Goal: Task Accomplishment & Management: Manage account settings

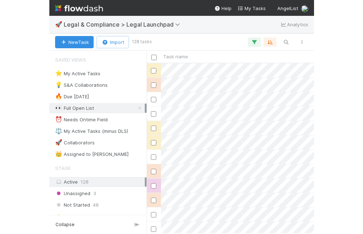
scroll to position [171, 168]
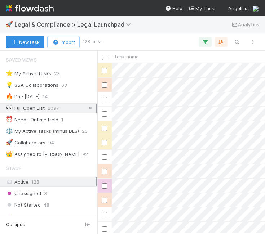
click at [90, 109] on icon at bounding box center [90, 108] width 7 height 5
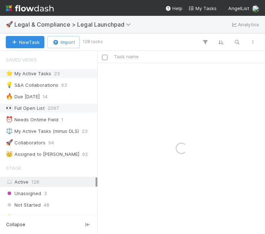
click at [46, 71] on div "⭐ My Active Tasks" at bounding box center [28, 73] width 45 height 9
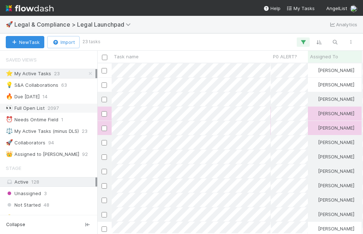
scroll to position [0, 13]
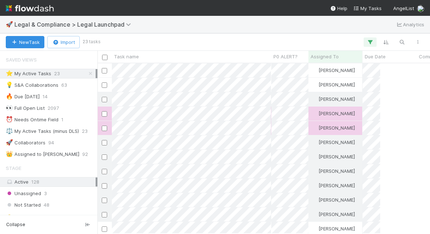
scroll to position [171, 332]
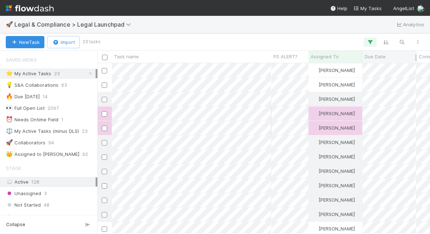
click at [265, 59] on span "Due Date" at bounding box center [374, 56] width 21 height 7
click at [265, 68] on div "Sort Oldest → Newest" at bounding box center [386, 70] width 82 height 11
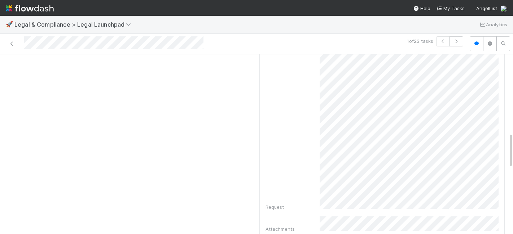
scroll to position [403, 0]
click at [235, 92] on div "Details Edit Task name Due Date P0 ALERT? Matter Type Hour Estimate Planned Ont…" at bounding box center [130, 127] width 251 height 908
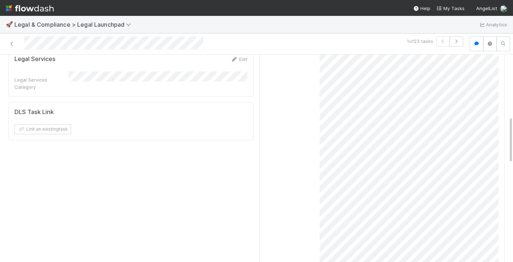
scroll to position [273, 0]
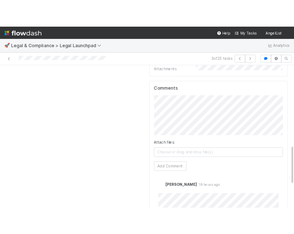
scroll to position [385, 0]
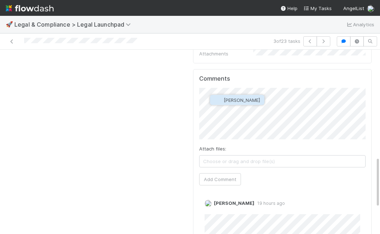
click at [223, 101] on span "Leia Slosberg" at bounding box center [237, 100] width 46 height 6
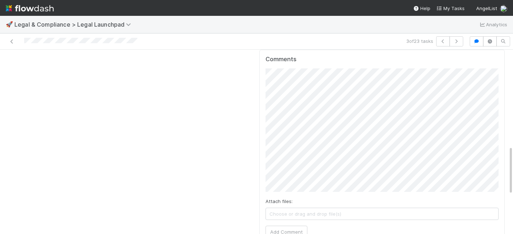
scroll to position [370, 0]
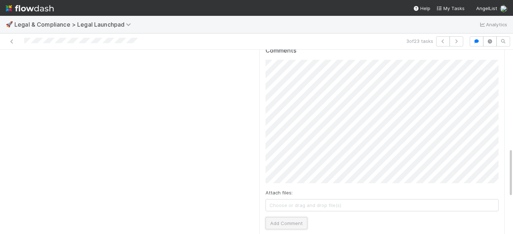
click at [290, 217] on button "Add Comment" at bounding box center [286, 223] width 42 height 12
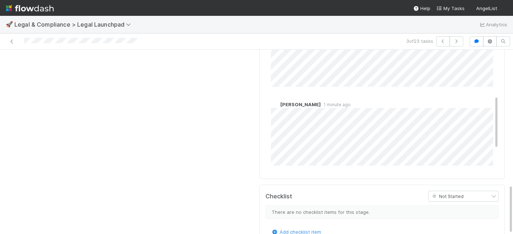
scroll to position [162, 0]
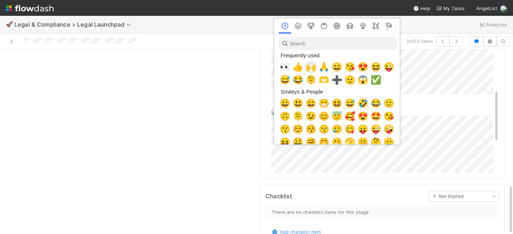
click at [315, 68] on div "🙌" at bounding box center [310, 67] width 13 height 13
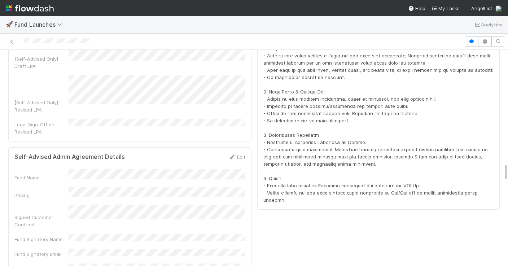
scroll to position [1306, 0]
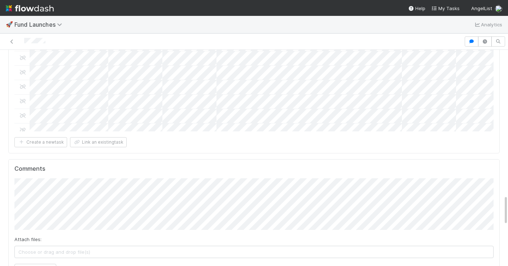
scroll to position [1191, 0]
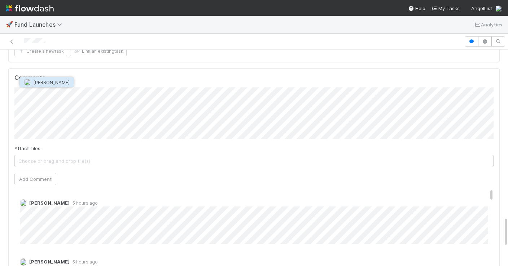
click at [46, 80] on span "Karan Thapar" at bounding box center [51, 82] width 36 height 6
click at [45, 173] on button "Add Comment" at bounding box center [35, 179] width 42 height 12
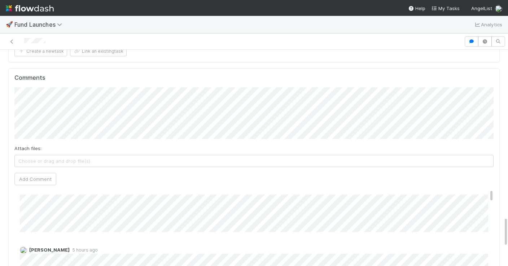
scroll to position [41, 0]
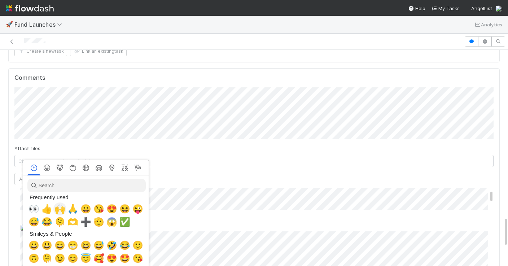
click at [62, 213] on span "🙌" at bounding box center [59, 209] width 11 height 10
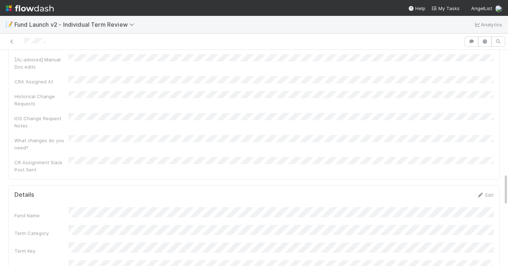
scroll to position [826, 0]
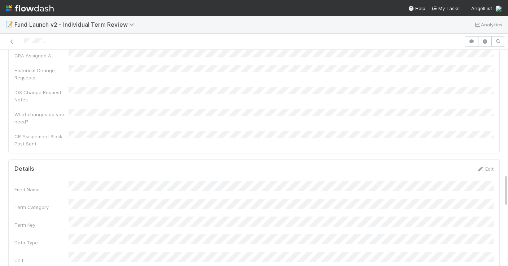
click at [494, 165] on div "Details Edit" at bounding box center [254, 168] width 490 height 7
click at [490, 166] on link "Edit" at bounding box center [484, 169] width 17 height 6
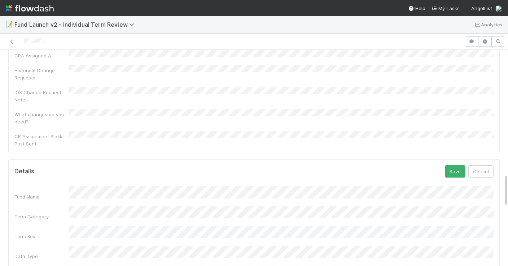
scroll to position [861, 0]
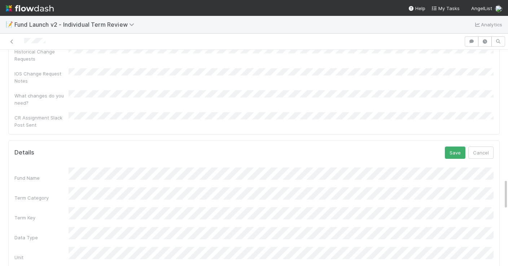
scroll to position [807, 0]
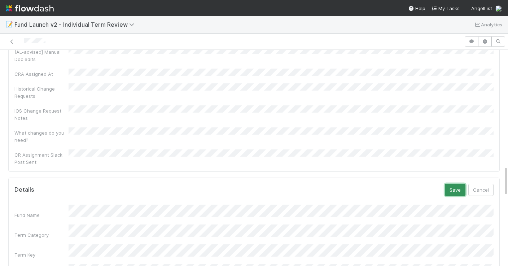
click at [446, 183] on button "Save" at bounding box center [454, 189] width 21 height 12
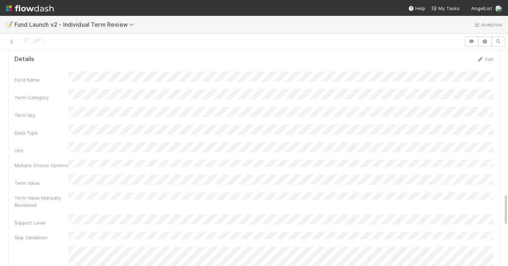
scroll to position [943, 0]
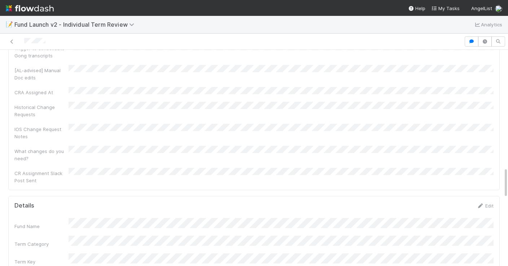
scroll to position [817, 0]
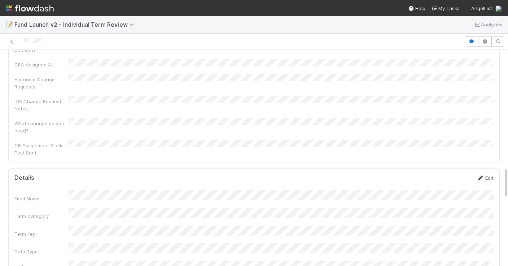
click at [487, 175] on link "Edit" at bounding box center [484, 178] width 17 height 6
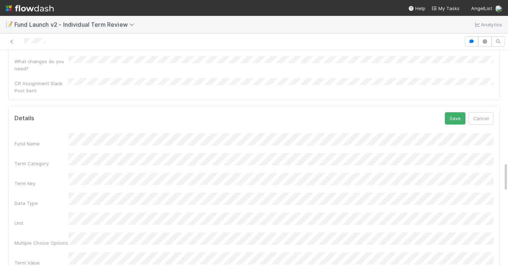
scroll to position [890, 0]
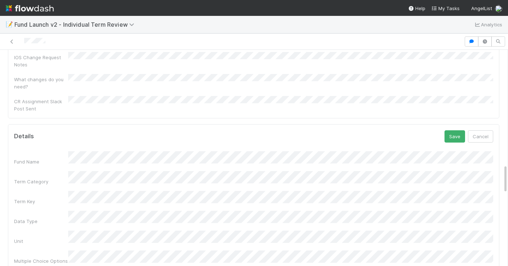
scroll to position [832, 0]
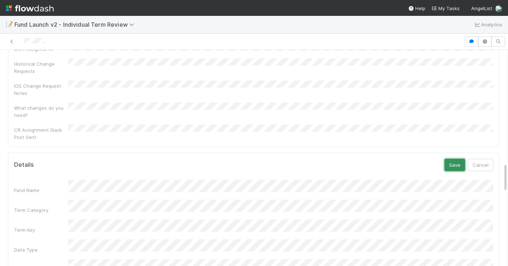
click at [455, 159] on button "Save" at bounding box center [454, 165] width 21 height 12
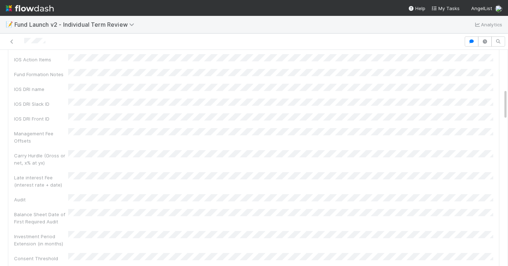
scroll to position [0, 0]
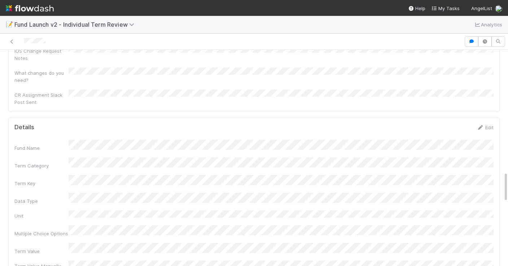
scroll to position [851, 0]
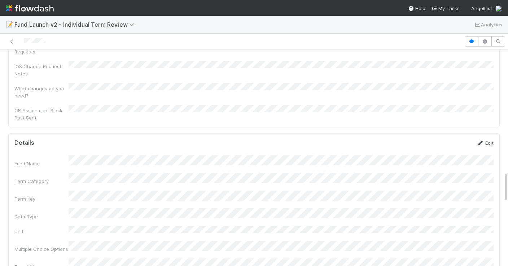
click at [488, 140] on link "Edit" at bounding box center [484, 143] width 17 height 6
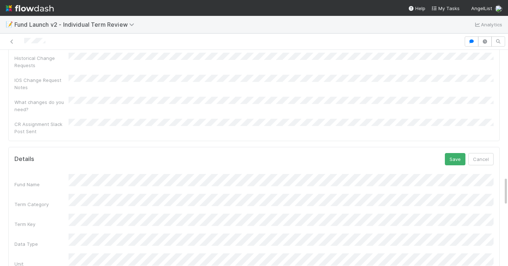
scroll to position [779, 0]
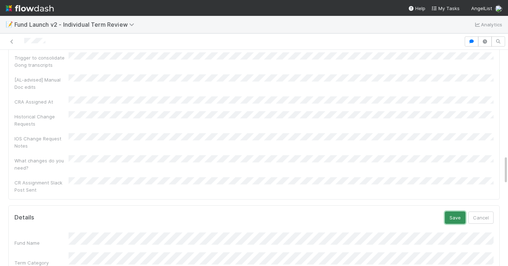
click at [455, 211] on button "Save" at bounding box center [454, 217] width 21 height 12
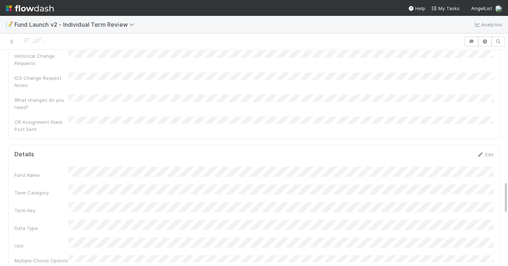
scroll to position [831, 0]
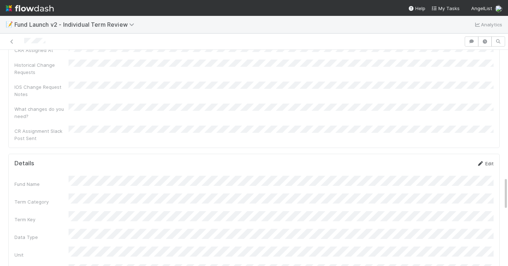
click at [490, 160] on link "Edit" at bounding box center [484, 163] width 17 height 6
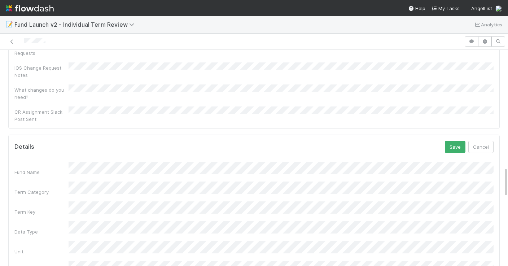
scroll to position [799, 0]
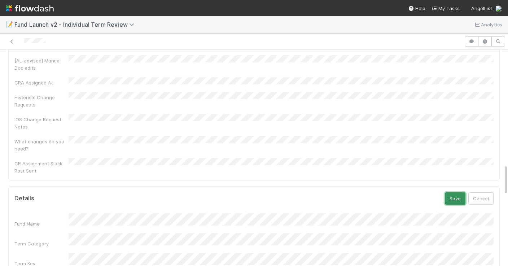
click at [455, 192] on button "Save" at bounding box center [454, 198] width 21 height 12
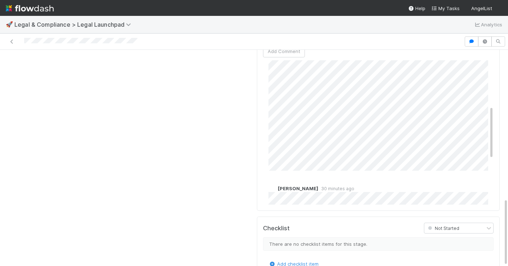
scroll to position [122, 0]
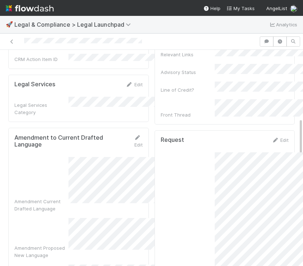
scroll to position [253, 0]
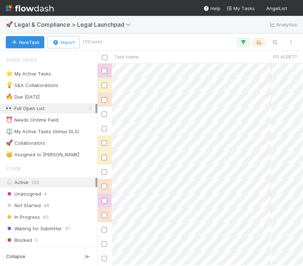
scroll to position [0, 0]
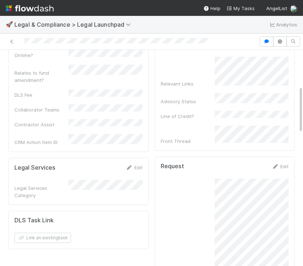
scroll to position [152, 0]
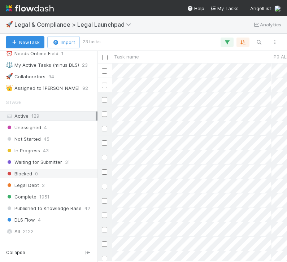
scroll to position [80, 0]
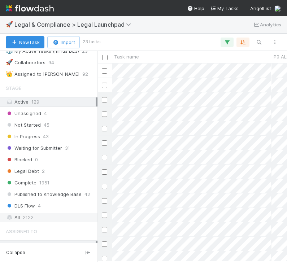
click at [35, 221] on div "All 2122" at bounding box center [51, 217] width 90 height 9
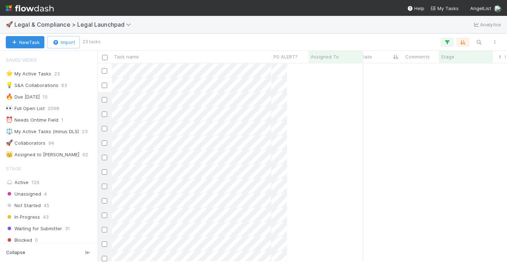
scroll to position [198, 409]
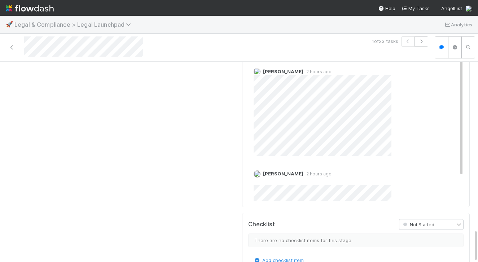
scroll to position [741, 0]
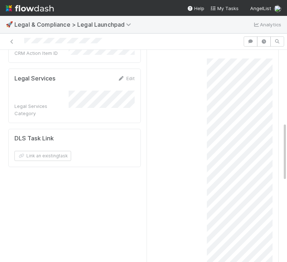
scroll to position [266, 0]
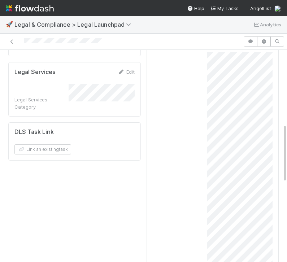
click at [187, 162] on div "Request" at bounding box center [212, 191] width 120 height 279
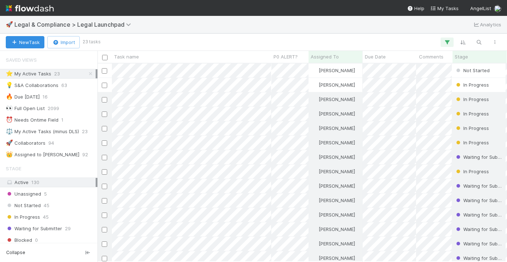
scroll to position [198, 409]
click at [90, 74] on icon at bounding box center [90, 73] width 7 height 5
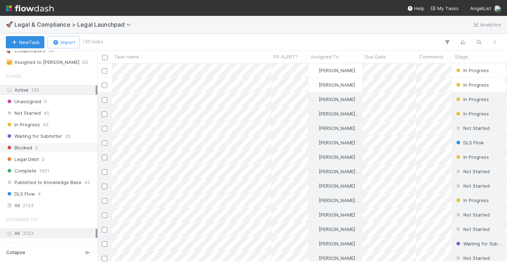
scroll to position [198, 409]
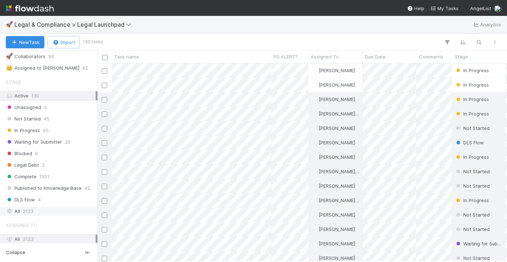
click at [26, 209] on span "2123" at bounding box center [28, 211] width 11 height 9
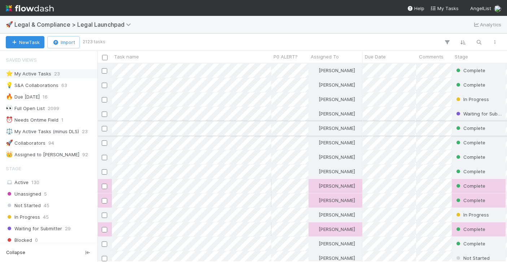
scroll to position [198, 409]
click at [461, 57] on span "Stage" at bounding box center [460, 56] width 13 height 7
click at [455, 68] on div "Sort First → Last" at bounding box center [463, 70] width 82 height 11
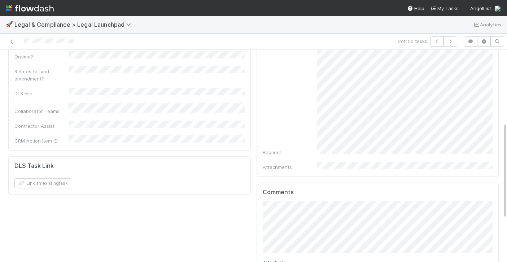
scroll to position [160, 0]
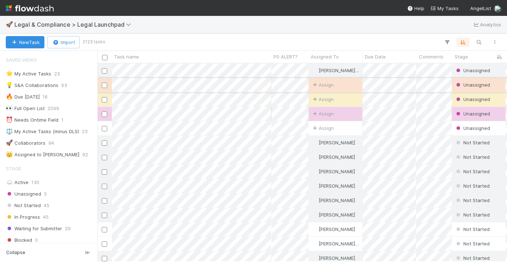
scroll to position [7, 0]
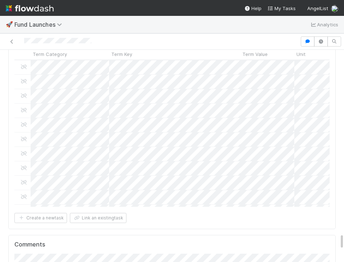
scroll to position [2340, 0]
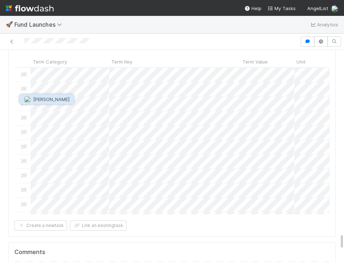
click at [36, 97] on span "Archit Dhar" at bounding box center [51, 99] width 36 height 6
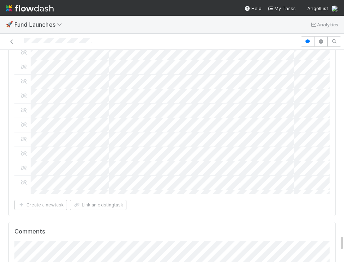
scroll to position [2354, 0]
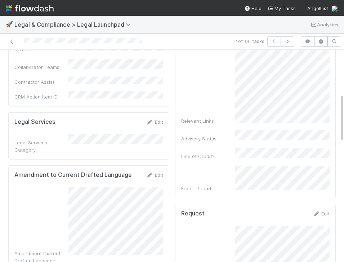
scroll to position [249, 0]
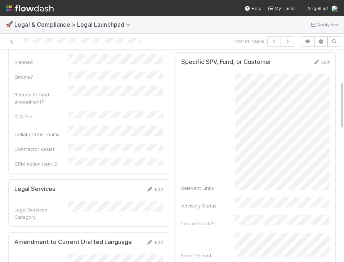
scroll to position [156, 0]
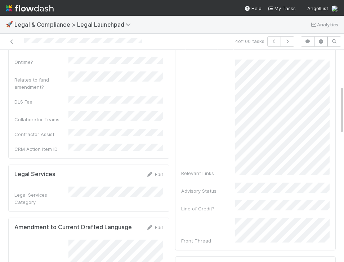
click at [228, 145] on div "Relevant Links" at bounding box center [255, 117] width 149 height 117
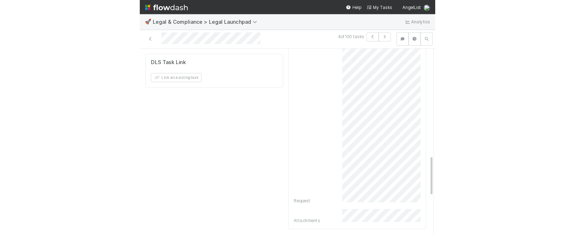
scroll to position [514, 0]
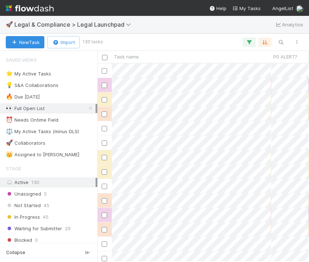
scroll to position [0, 0]
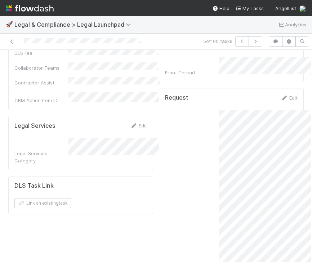
scroll to position [212, 0]
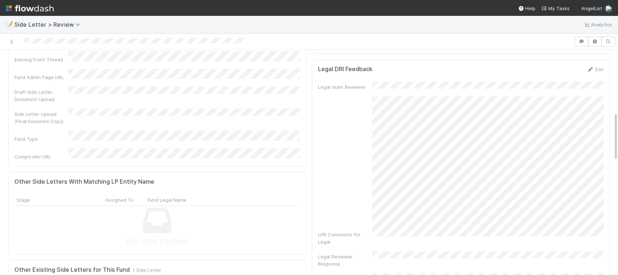
scroll to position [284, 0]
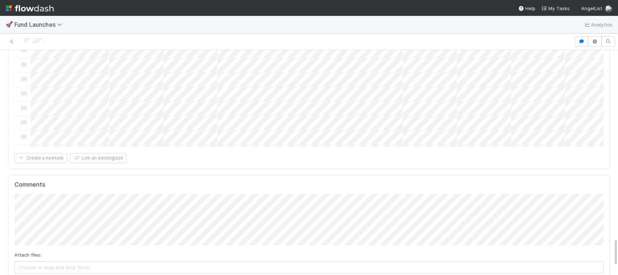
scroll to position [183, 0]
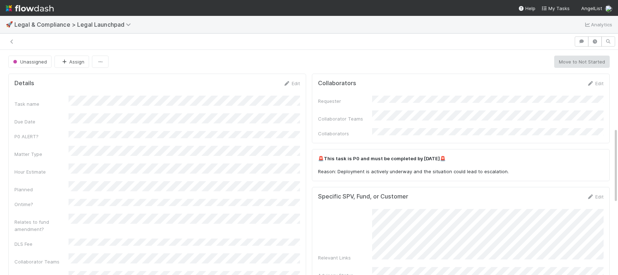
scroll to position [232, 0]
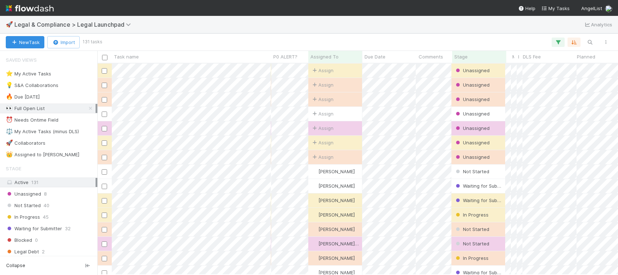
scroll to position [211, 521]
click at [328, 84] on span "Assign" at bounding box center [322, 84] width 22 height 7
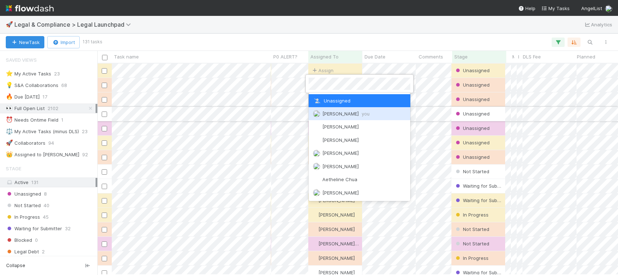
click at [340, 114] on span "Scarlett Grabowska you" at bounding box center [345, 114] width 47 height 6
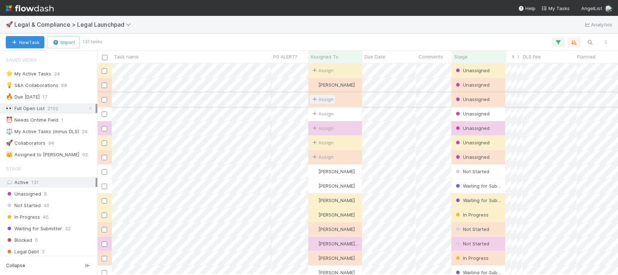
click at [332, 99] on span "Assign" at bounding box center [322, 99] width 22 height 7
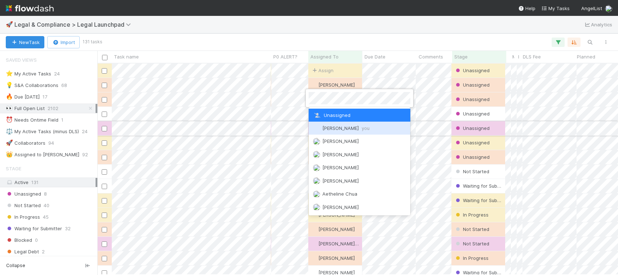
click at [345, 129] on span "Scarlett Grabowska you" at bounding box center [345, 128] width 47 height 6
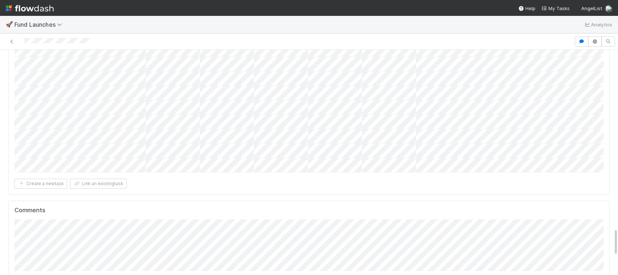
scroll to position [1456, 0]
click at [49, 115] on span "Archit Dhar" at bounding box center [57, 114] width 36 height 6
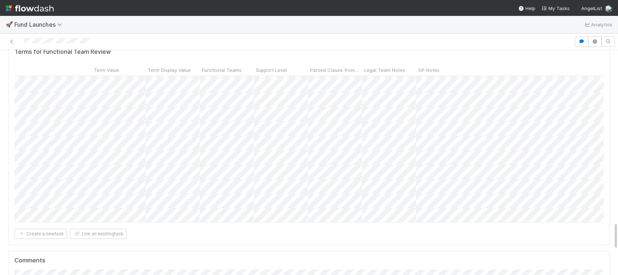
scroll to position [1409, 0]
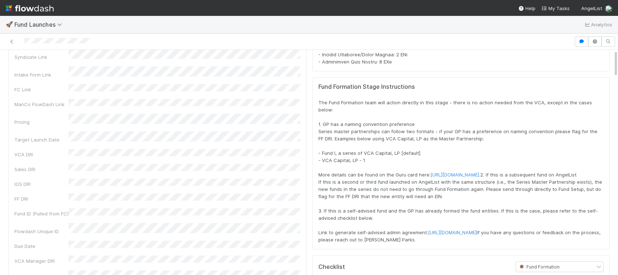
scroll to position [0, 0]
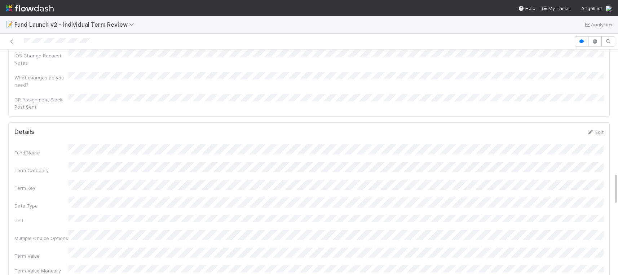
scroll to position [845, 0]
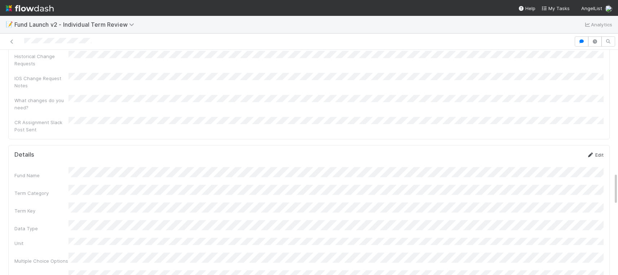
click at [594, 152] on link "Edit" at bounding box center [595, 155] width 17 height 6
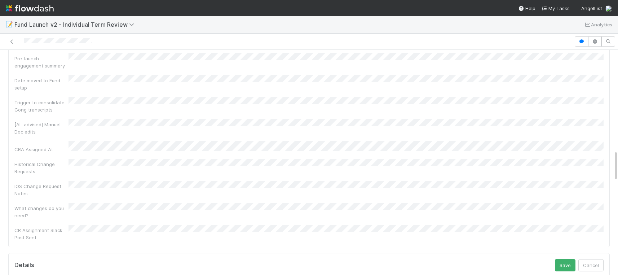
scroll to position [757, 0]
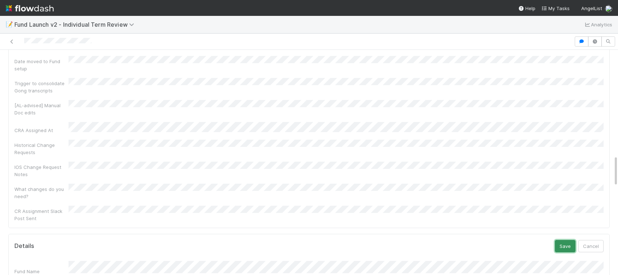
click at [560, 240] on button "Save" at bounding box center [565, 246] width 21 height 12
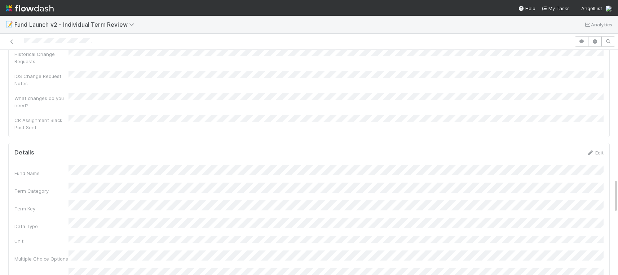
scroll to position [835, 0]
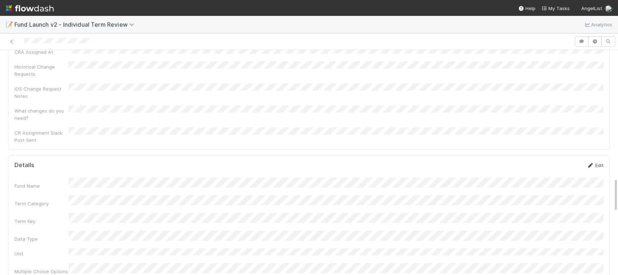
click at [598, 162] on link "Edit" at bounding box center [595, 165] width 17 height 6
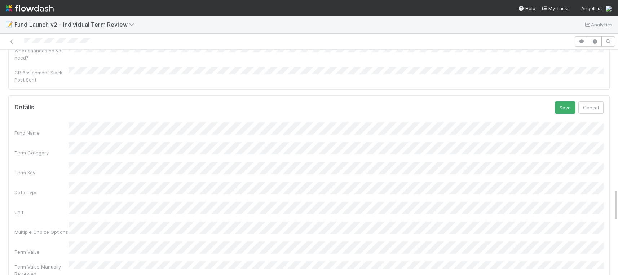
scroll to position [955, 0]
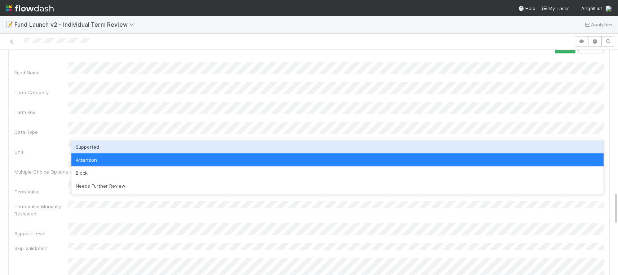
click at [248, 151] on div "Supported" at bounding box center [337, 146] width 532 height 13
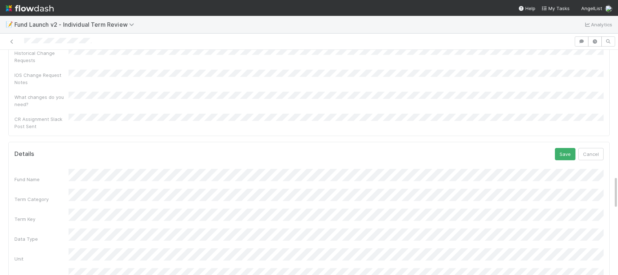
scroll to position [848, 0]
click at [562, 148] on button "Save" at bounding box center [565, 154] width 21 height 12
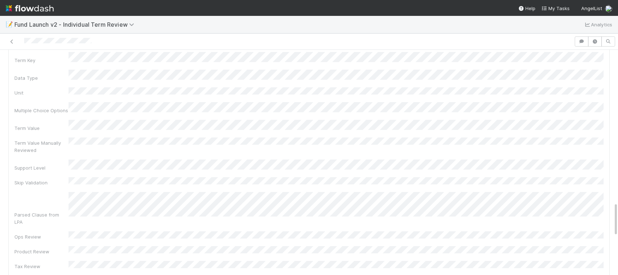
scroll to position [996, 0]
click at [71, 199] on div "Fund Name Term Category Term Key Data Type Unit Multiple Choice Options Term Va…" at bounding box center [308, 238] width 589 height 445
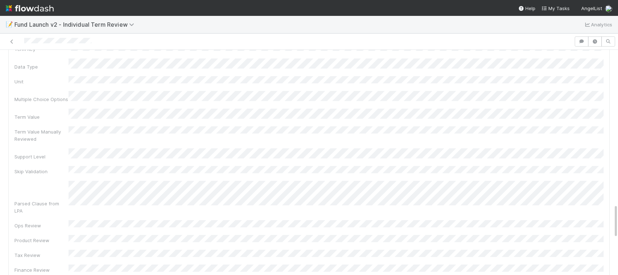
copy div
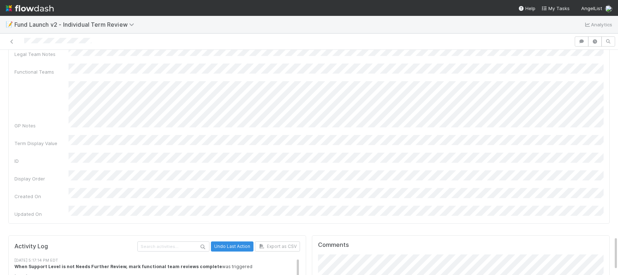
scroll to position [1248, 0]
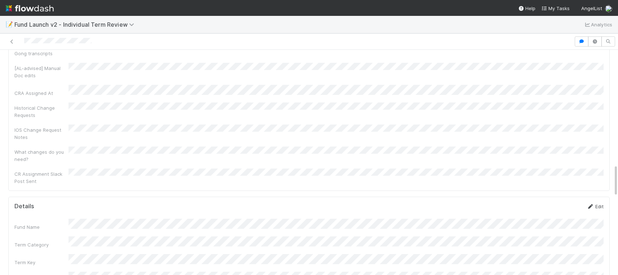
click at [597, 203] on link "Edit" at bounding box center [595, 206] width 17 height 6
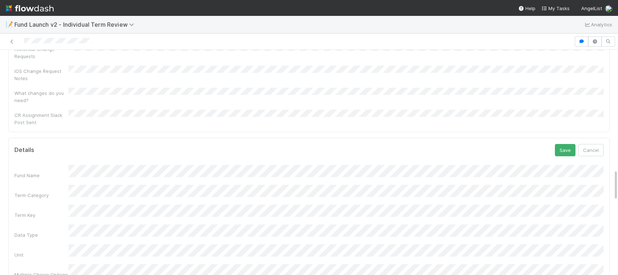
scroll to position [843, 0]
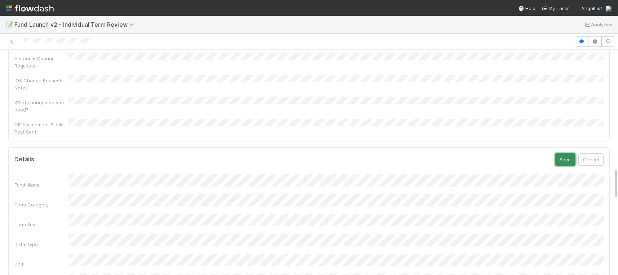
click at [563, 153] on button "Save" at bounding box center [565, 159] width 21 height 12
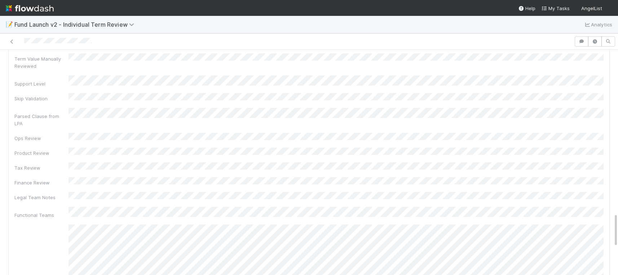
scroll to position [1103, 0]
copy div
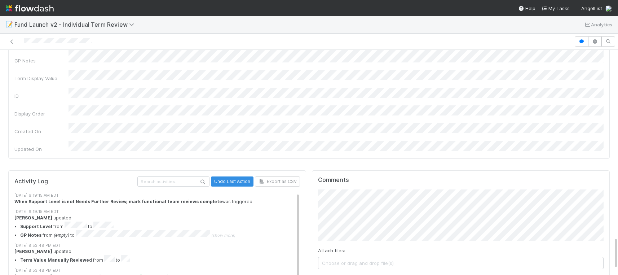
scroll to position [0, 0]
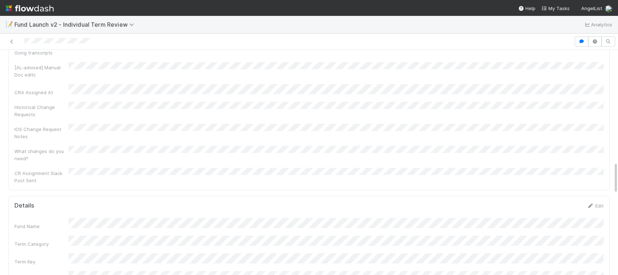
scroll to position [778, 0]
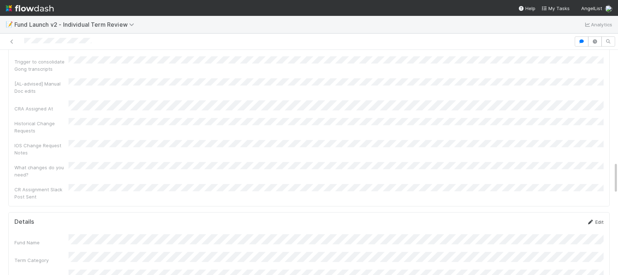
click at [597, 219] on link "Edit" at bounding box center [595, 222] width 17 height 6
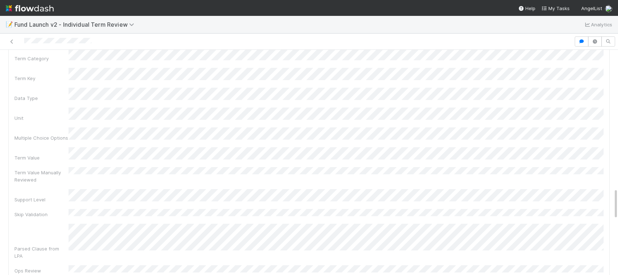
scroll to position [963, 0]
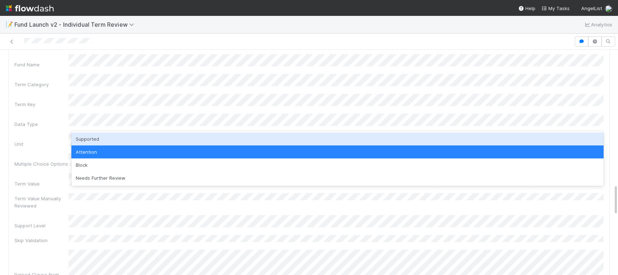
click at [191, 140] on div "Supported" at bounding box center [337, 138] width 532 height 13
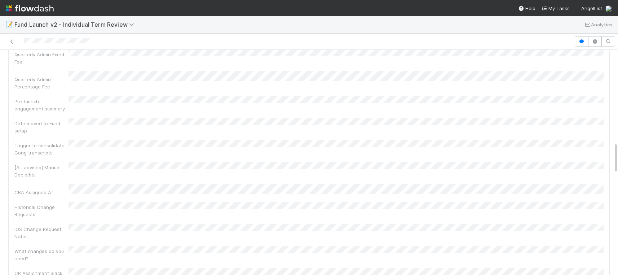
scroll to position [704, 0]
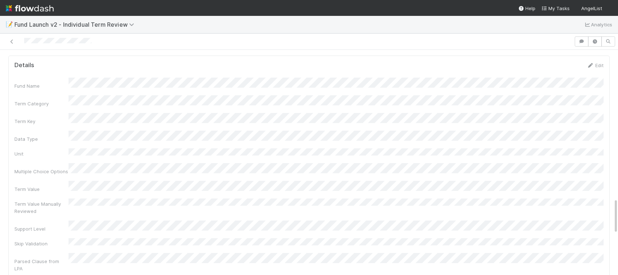
scroll to position [930, 0]
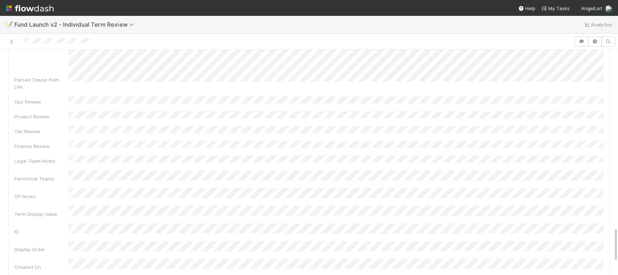
scroll to position [1133, 0]
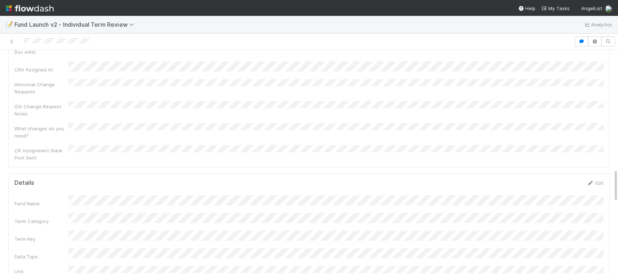
scroll to position [805, 0]
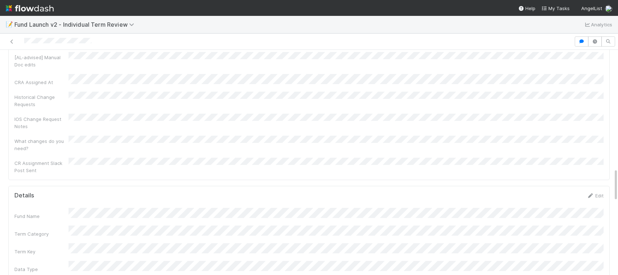
drag, startPoint x: 602, startPoint y: 108, endPoint x: 538, endPoint y: 140, distance: 71.4
click at [602, 193] on link "Edit" at bounding box center [595, 196] width 17 height 6
click at [566, 171] on button "Save" at bounding box center [565, 177] width 21 height 12
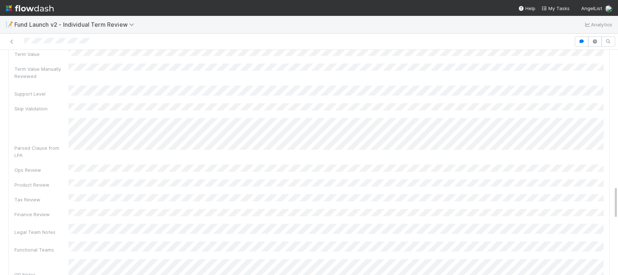
scroll to position [1102, 0]
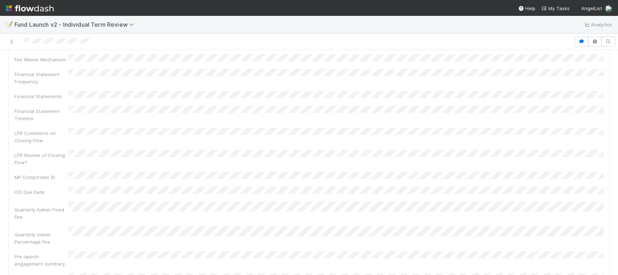
scroll to position [1307, 0]
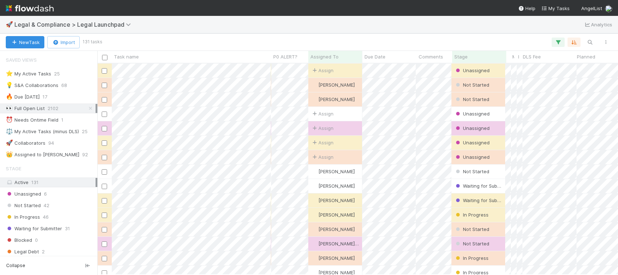
scroll to position [0, 0]
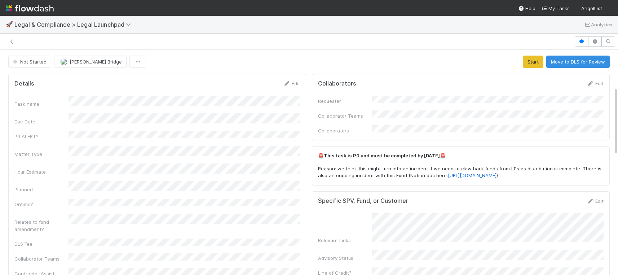
scroll to position [123, 0]
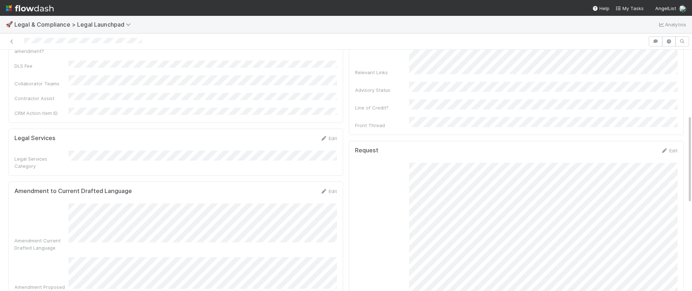
scroll to position [183, 0]
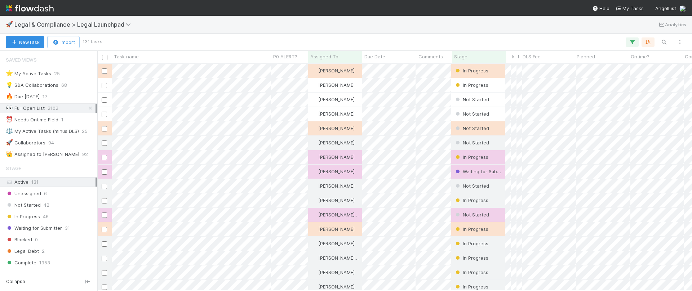
scroll to position [196, 0]
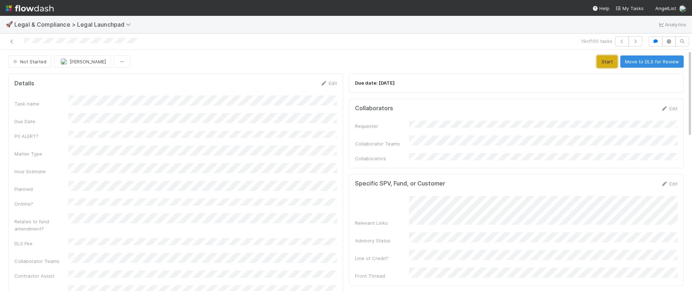
click at [602, 61] on button "Start" at bounding box center [607, 62] width 21 height 12
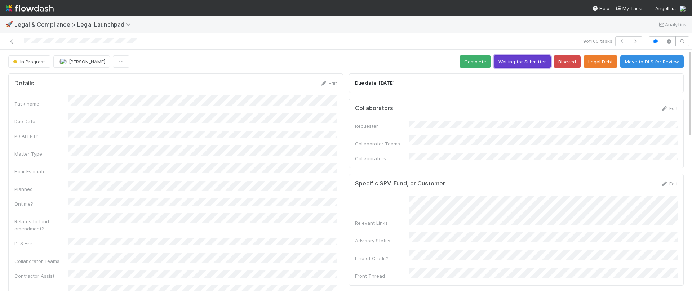
drag, startPoint x: 538, startPoint y: 62, endPoint x: 525, endPoint y: 63, distance: 13.4
click at [538, 62] on button "Waiting for Submitter" at bounding box center [522, 62] width 57 height 12
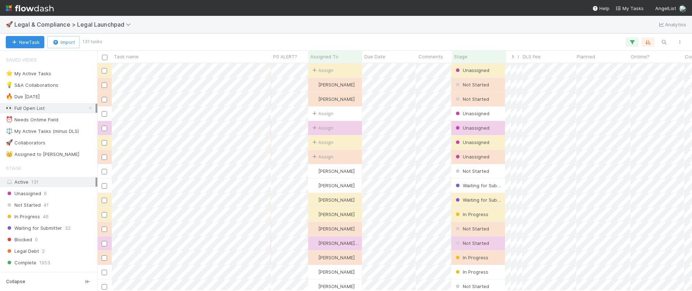
scroll to position [227, 595]
click at [90, 108] on icon at bounding box center [90, 108] width 7 height 5
click at [61, 73] on div "⭐ My Active Tasks 25" at bounding box center [51, 73] width 90 height 9
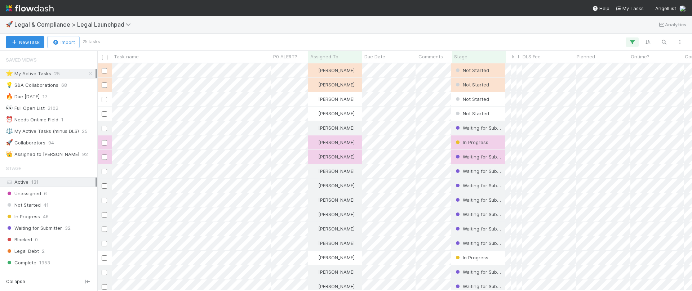
scroll to position [227, 595]
click at [489, 56] on div "Stage" at bounding box center [479, 56] width 50 height 7
click at [501, 68] on div "Sort First → Last" at bounding box center [496, 70] width 82 height 11
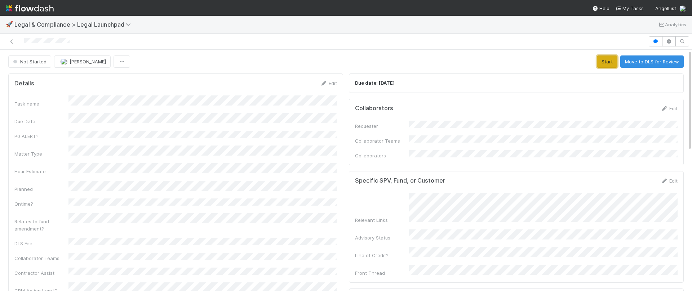
click at [599, 62] on button "Start" at bounding box center [607, 62] width 21 height 12
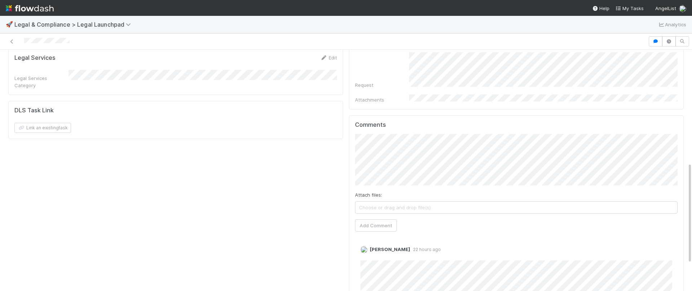
scroll to position [279, 0]
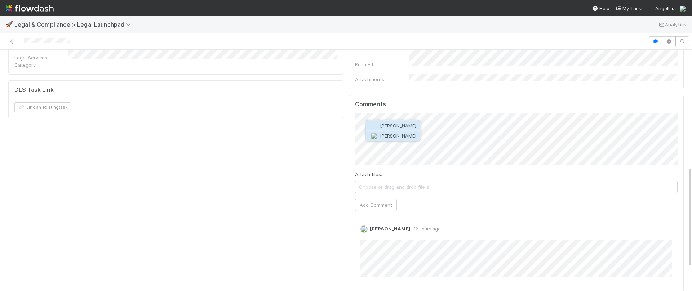
click at [388, 135] on span "[PERSON_NAME]" at bounding box center [398, 136] width 36 height 6
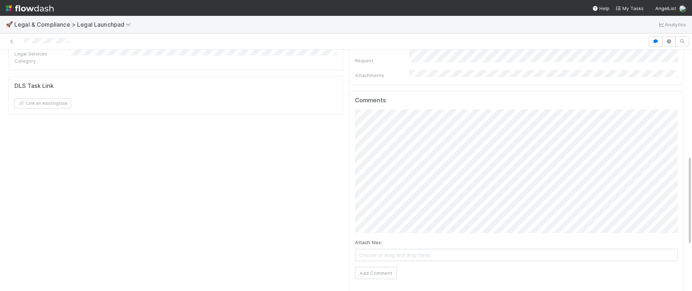
scroll to position [292, 0]
click at [386, 258] on button "Add Comment" at bounding box center [376, 264] width 42 height 12
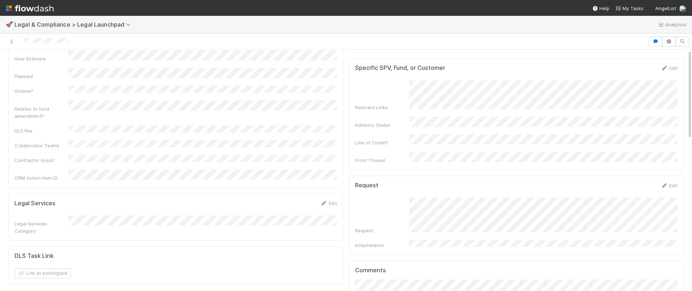
scroll to position [0, 0]
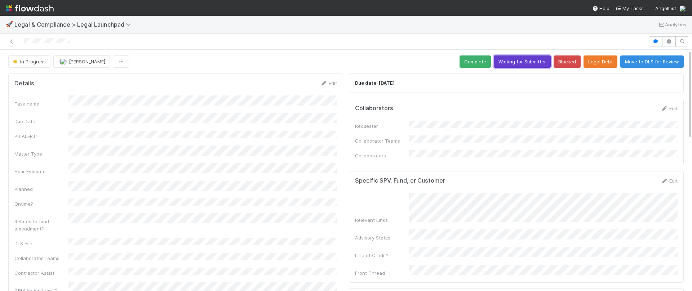
click at [521, 58] on button "Waiting for Submitter" at bounding box center [522, 62] width 57 height 12
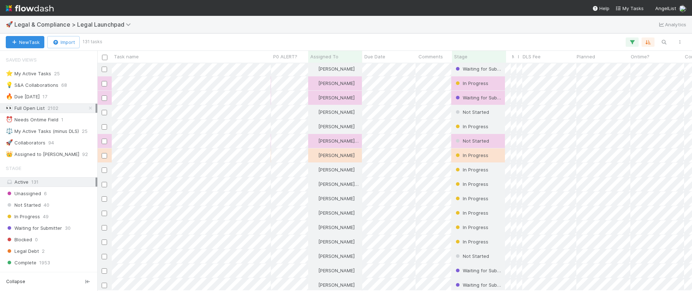
scroll to position [263, 0]
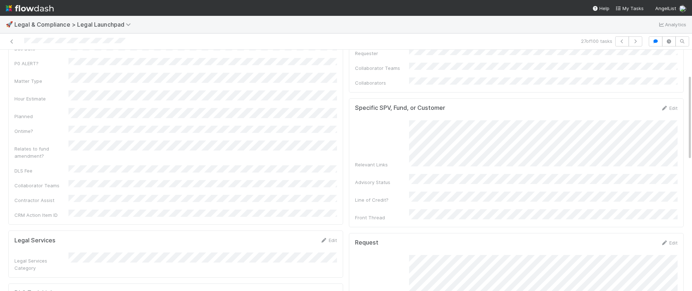
scroll to position [70, 0]
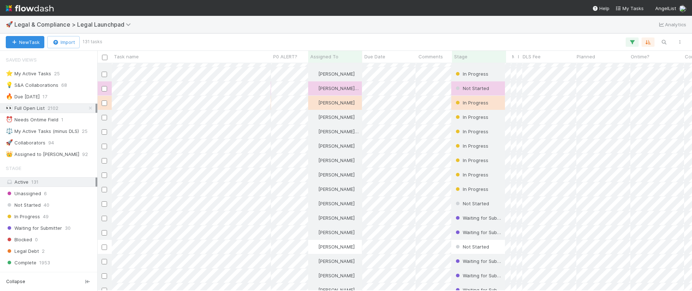
scroll to position [327, 0]
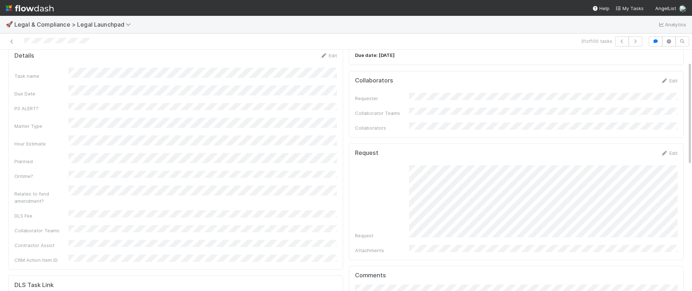
scroll to position [16, 0]
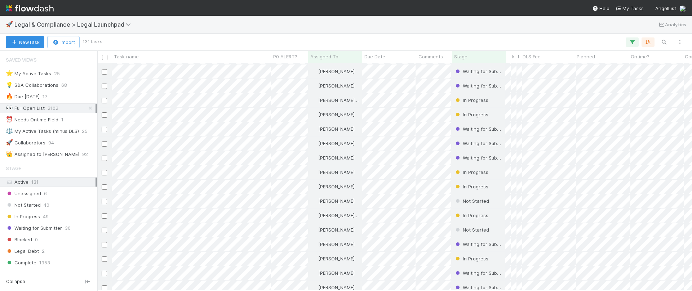
scroll to position [522, 0]
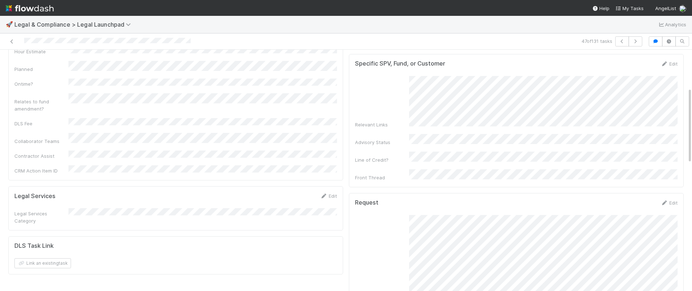
scroll to position [119, 0]
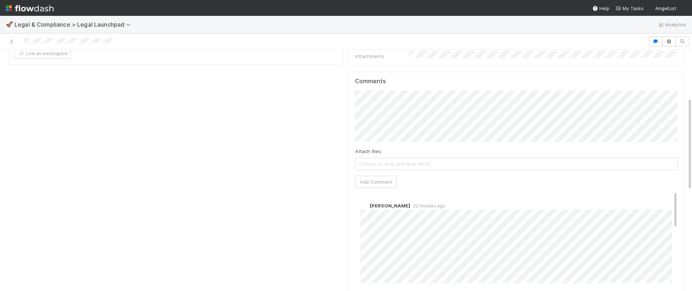
scroll to position [350, 0]
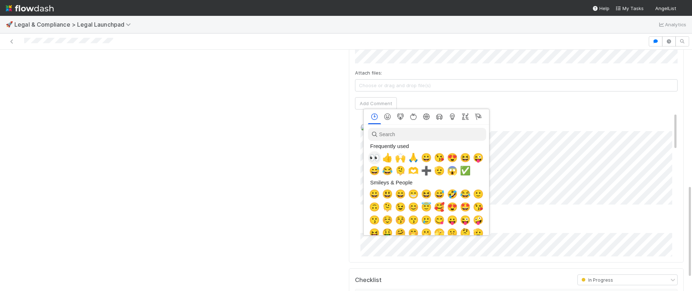
click at [377, 158] on span "👀" at bounding box center [374, 158] width 11 height 10
